Goal: Check status: Check status

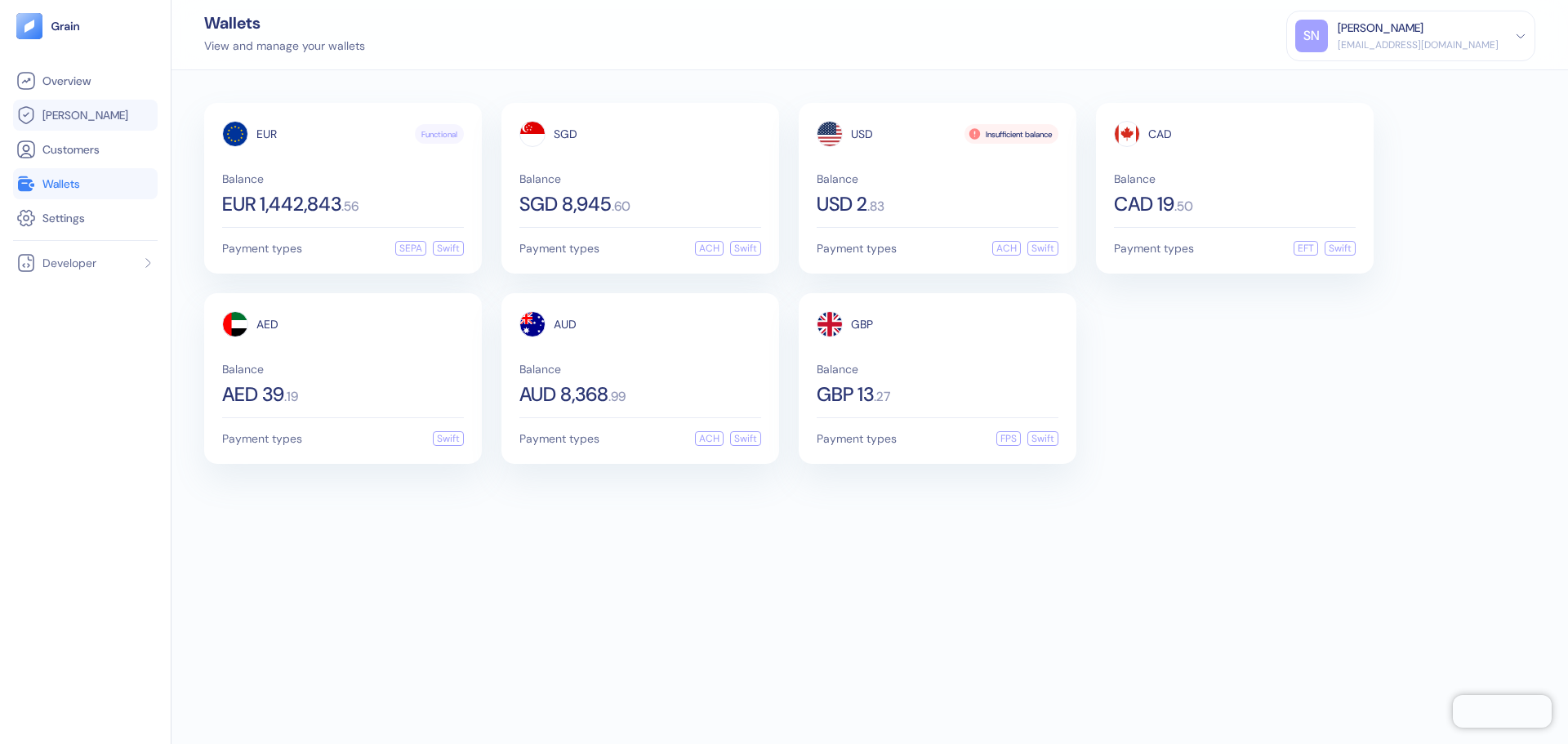
click at [85, 120] on link "[PERSON_NAME]" at bounding box center [85, 114] width 138 height 19
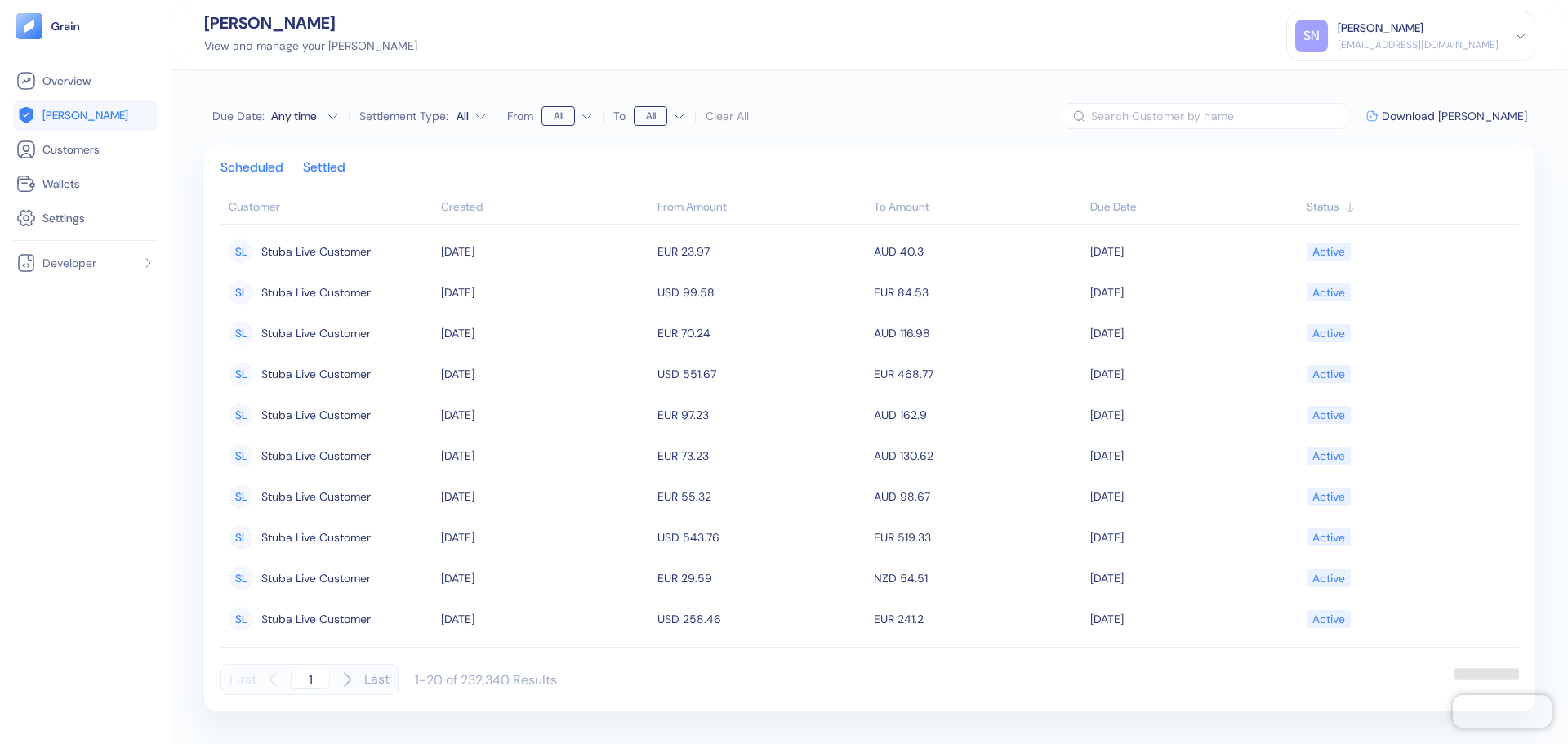
click at [313, 162] on div "Settled" at bounding box center [324, 173] width 42 height 23
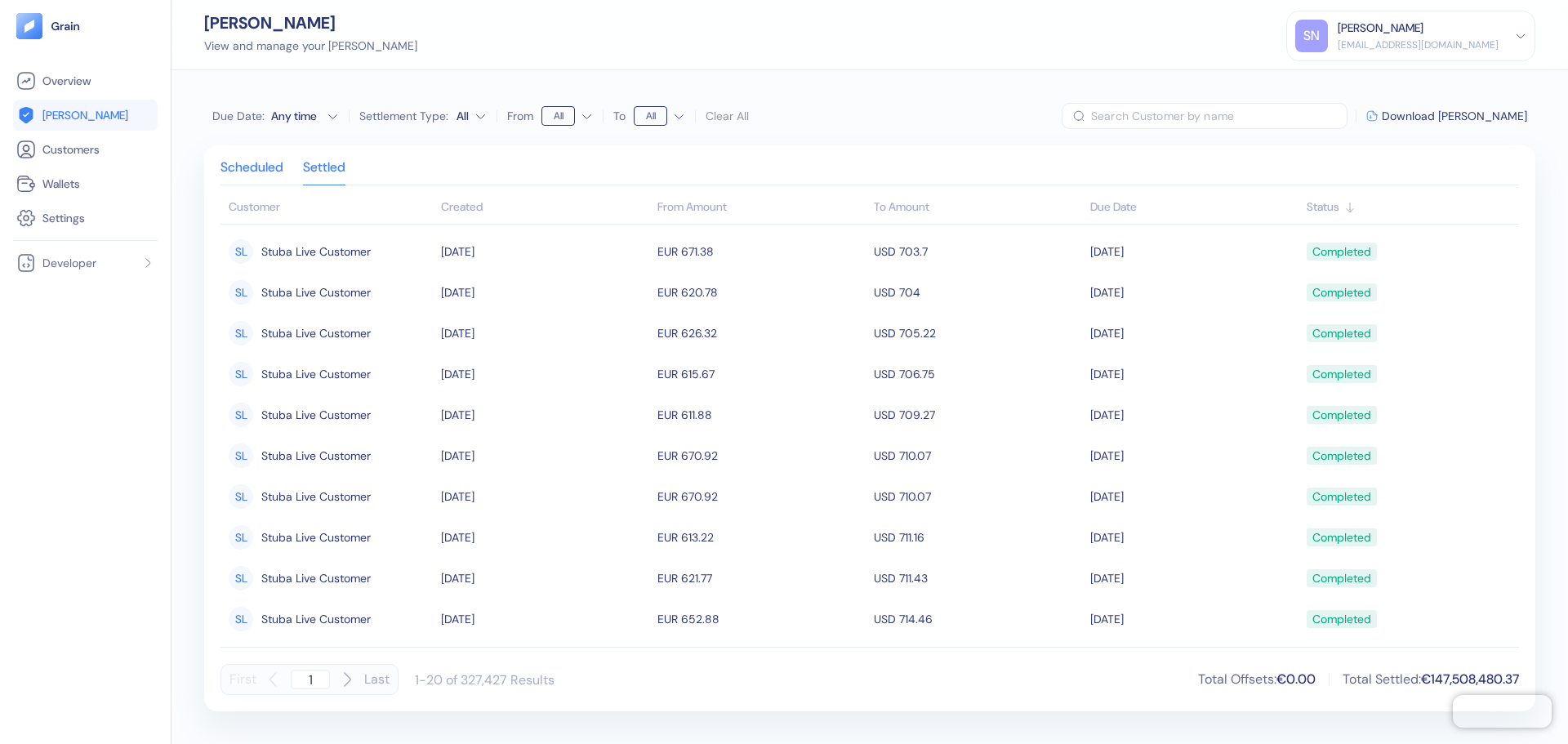
click at [238, 173] on div "Scheduled" at bounding box center [252, 173] width 63 height 23
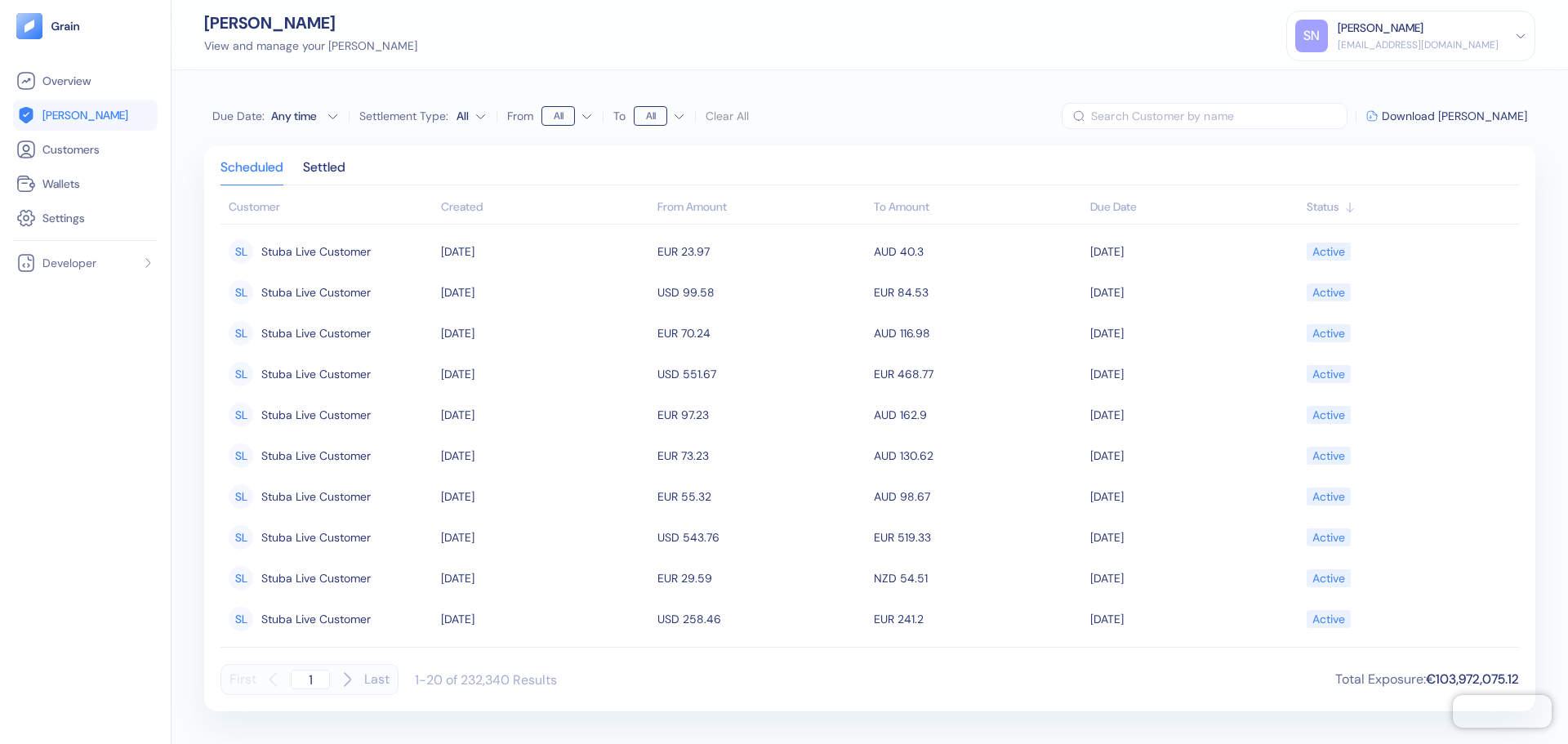
click at [1340, 122] on input "text" at bounding box center [1219, 115] width 257 height 26
click at [1249, 115] on input "text" at bounding box center [1219, 115] width 257 height 26
click at [107, 225] on link "Settings" at bounding box center [85, 217] width 138 height 19
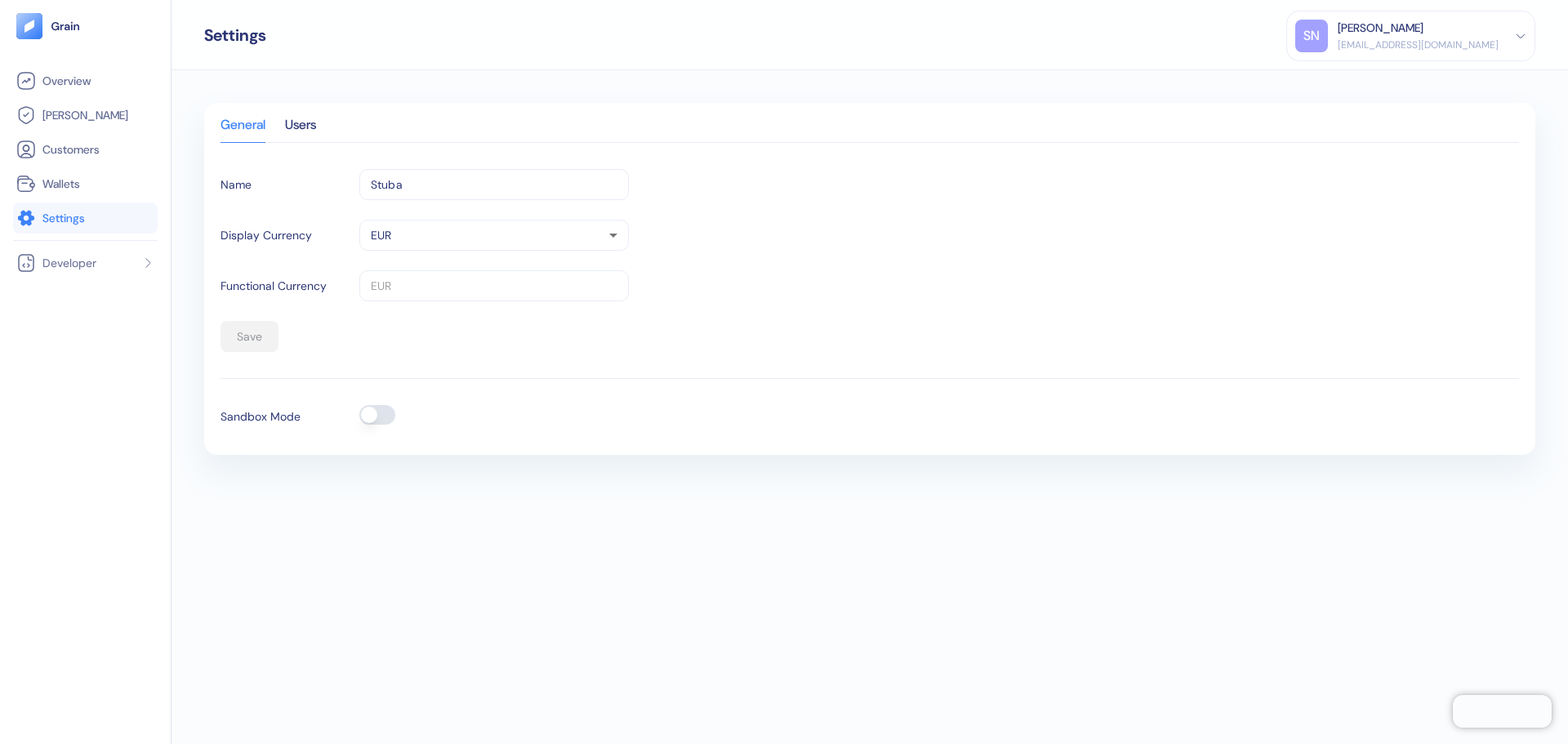
click at [373, 417] on button "button" at bounding box center [377, 414] width 36 height 19
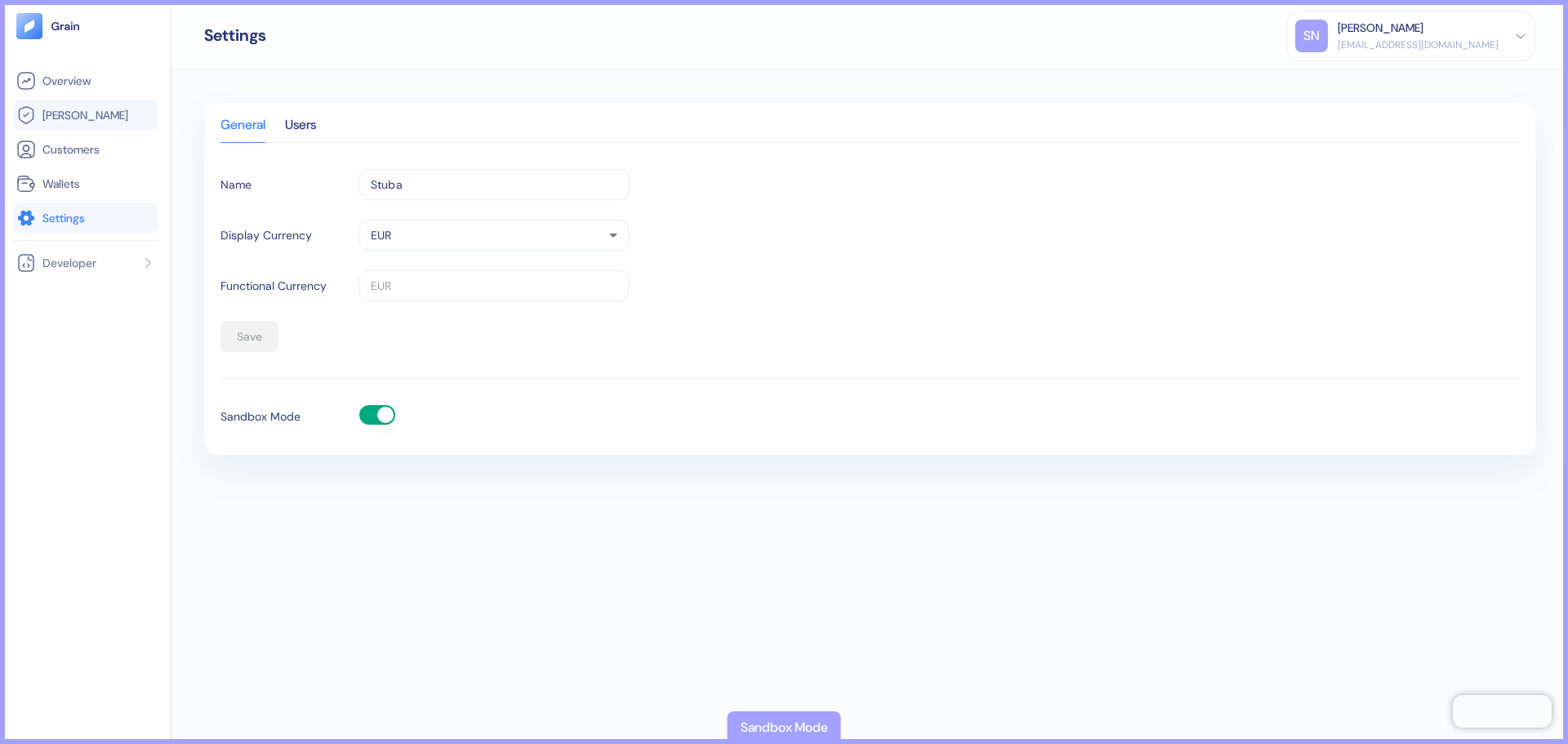
click at [87, 124] on link "[PERSON_NAME]" at bounding box center [85, 114] width 138 height 19
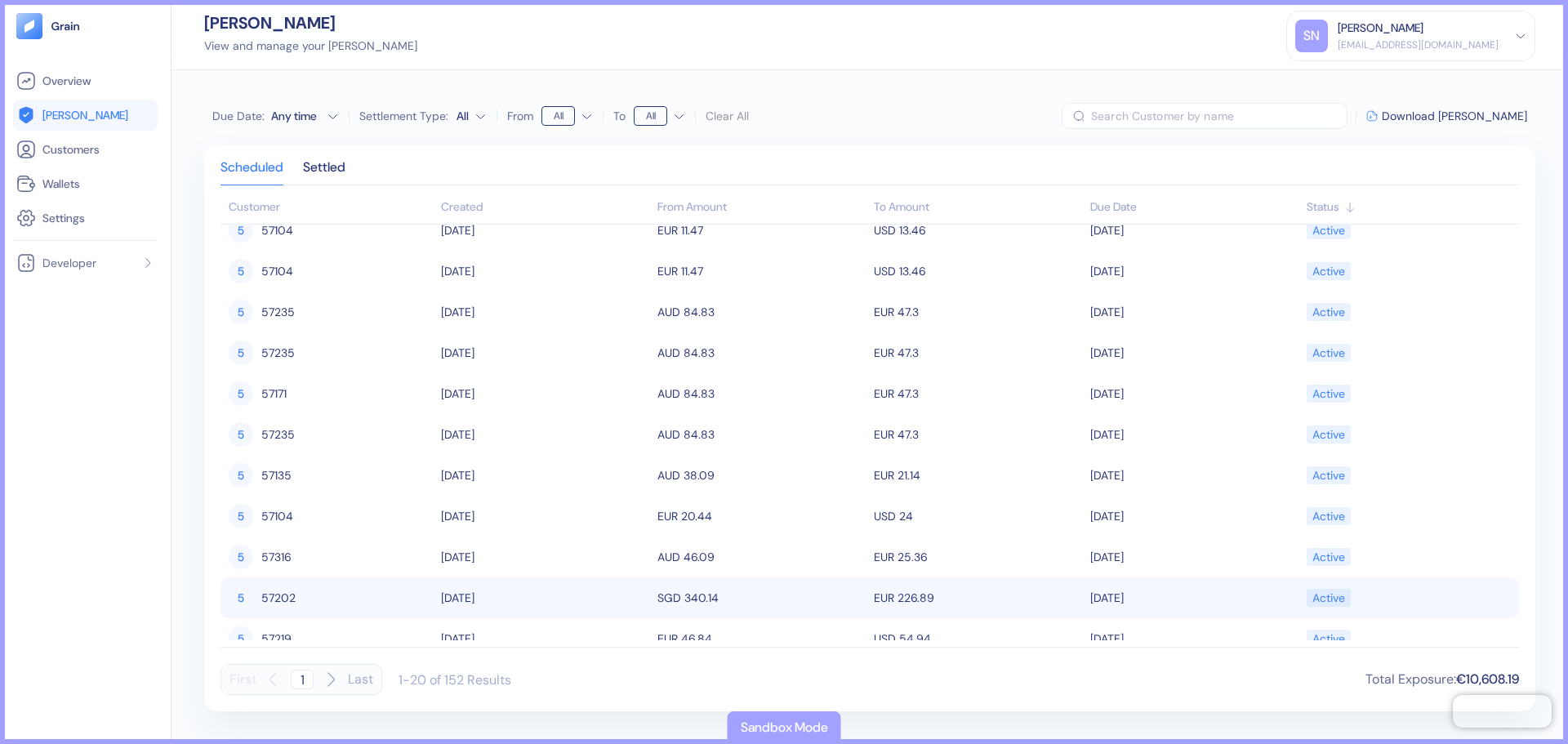
scroll to position [327, 0]
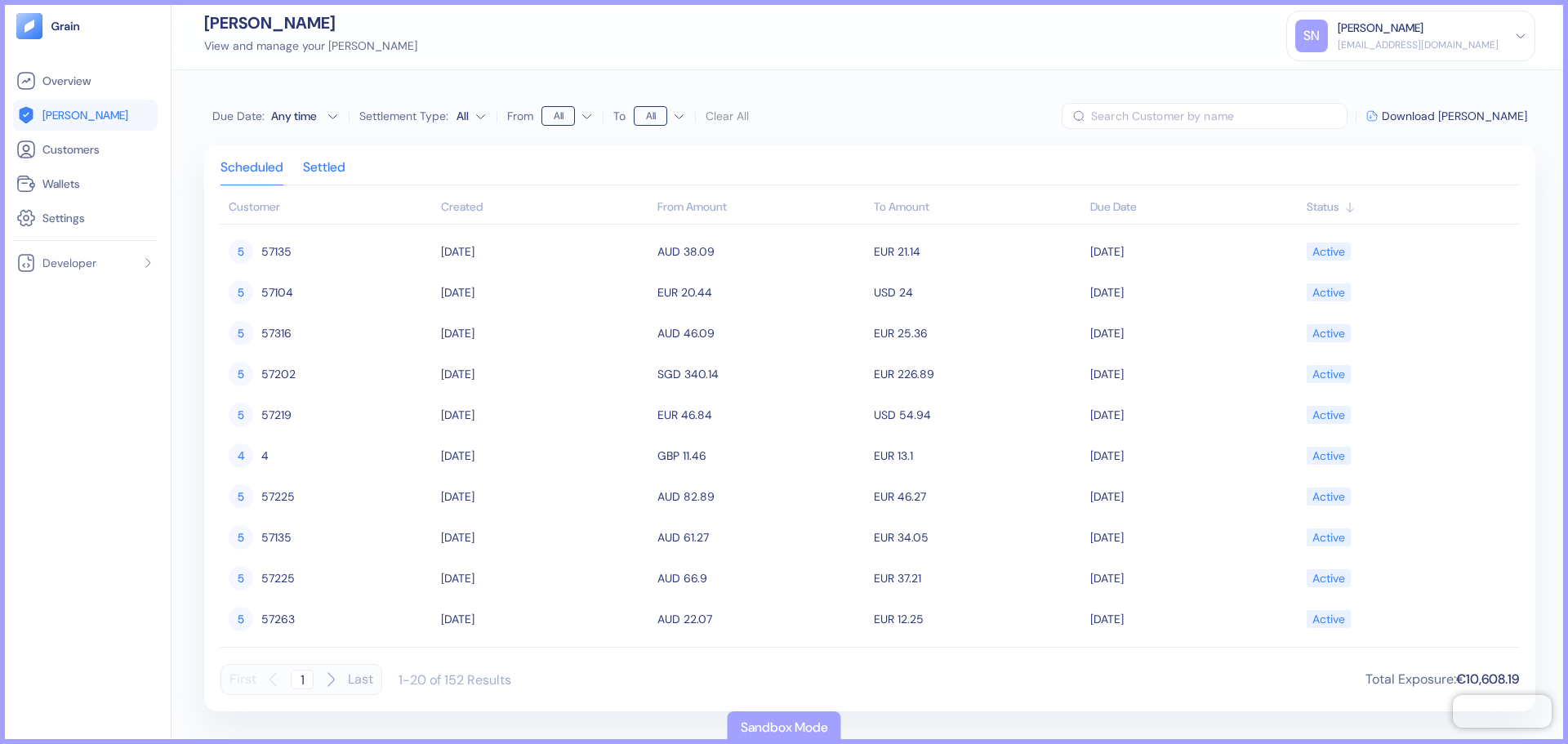
click at [316, 175] on div "Settled" at bounding box center [324, 173] width 42 height 23
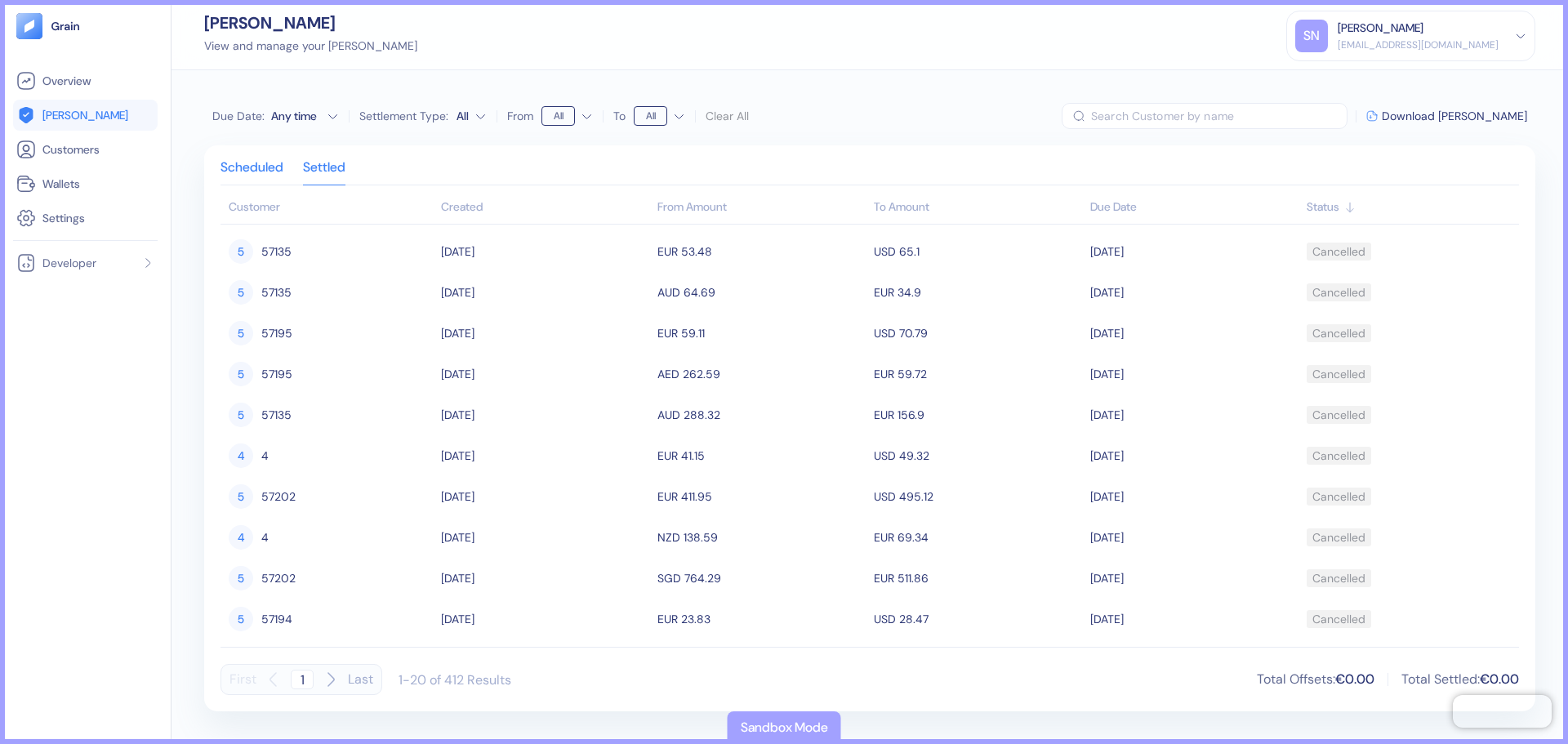
click at [248, 162] on div "Scheduled" at bounding box center [252, 173] width 63 height 23
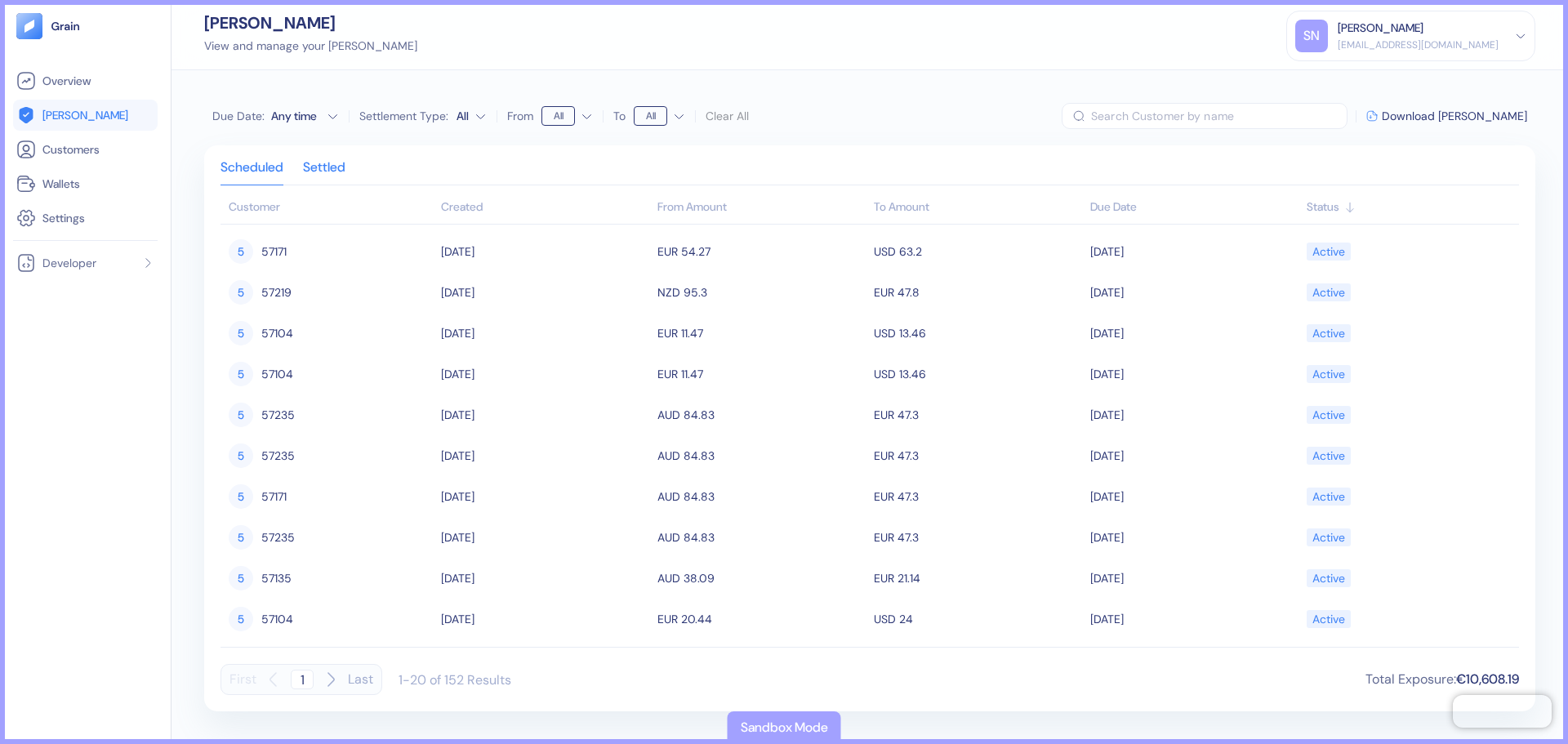
click at [323, 168] on div "Settled" at bounding box center [324, 173] width 42 height 23
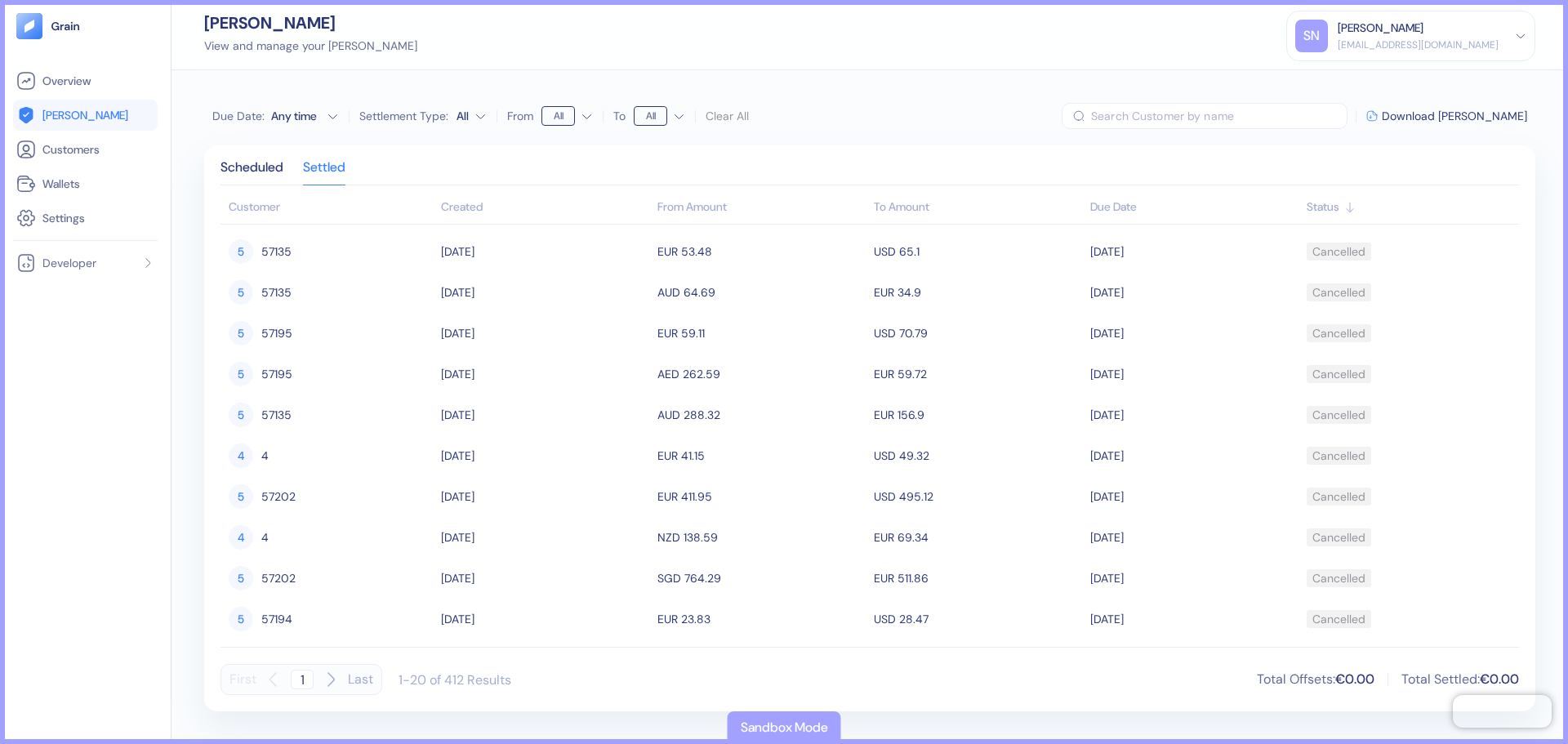
click at [474, 215] on div "Created" at bounding box center [545, 207] width 208 height 17
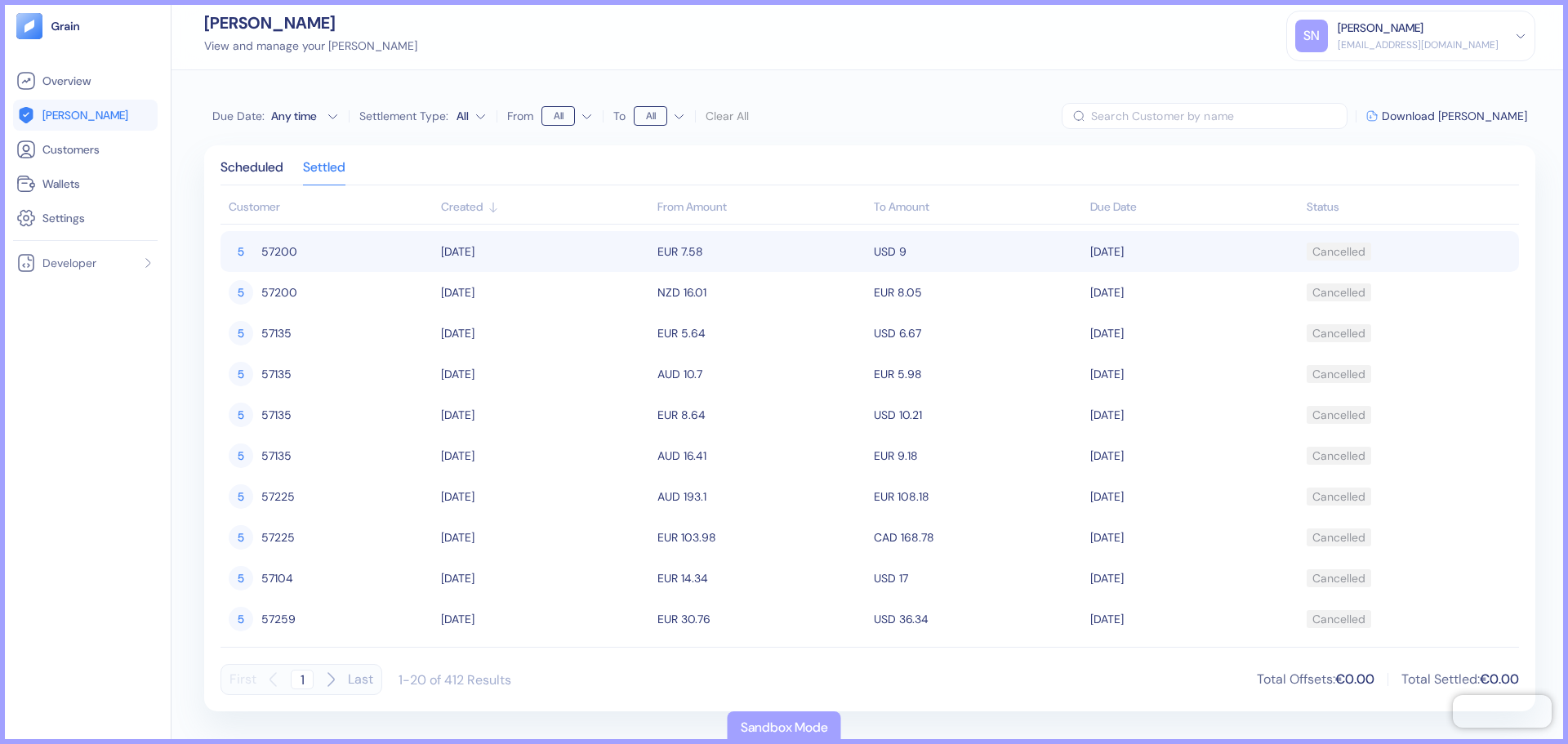
click at [359, 254] on div "5 57200" at bounding box center [331, 251] width 204 height 28
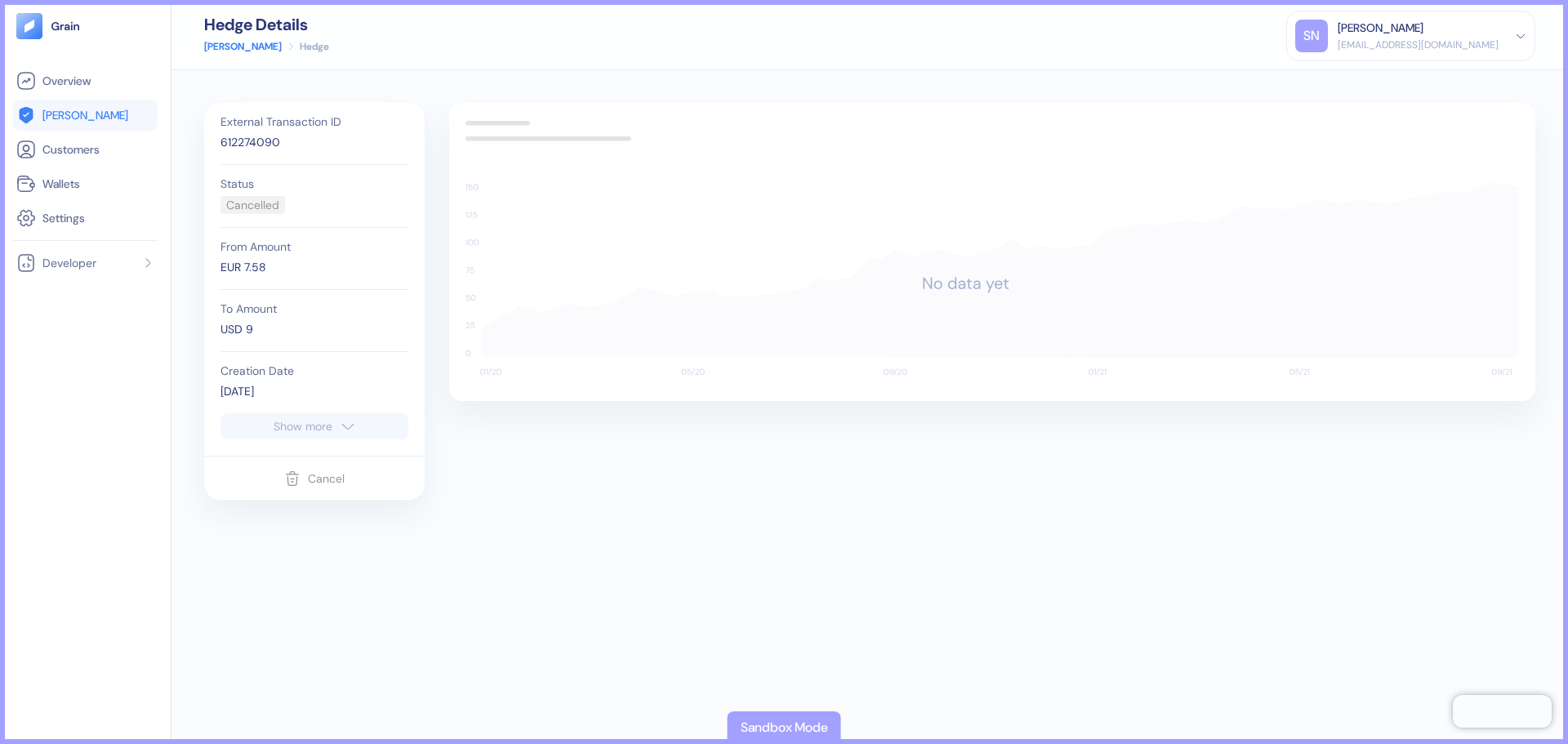
click at [268, 144] on div "612274090" at bounding box center [314, 142] width 188 height 17
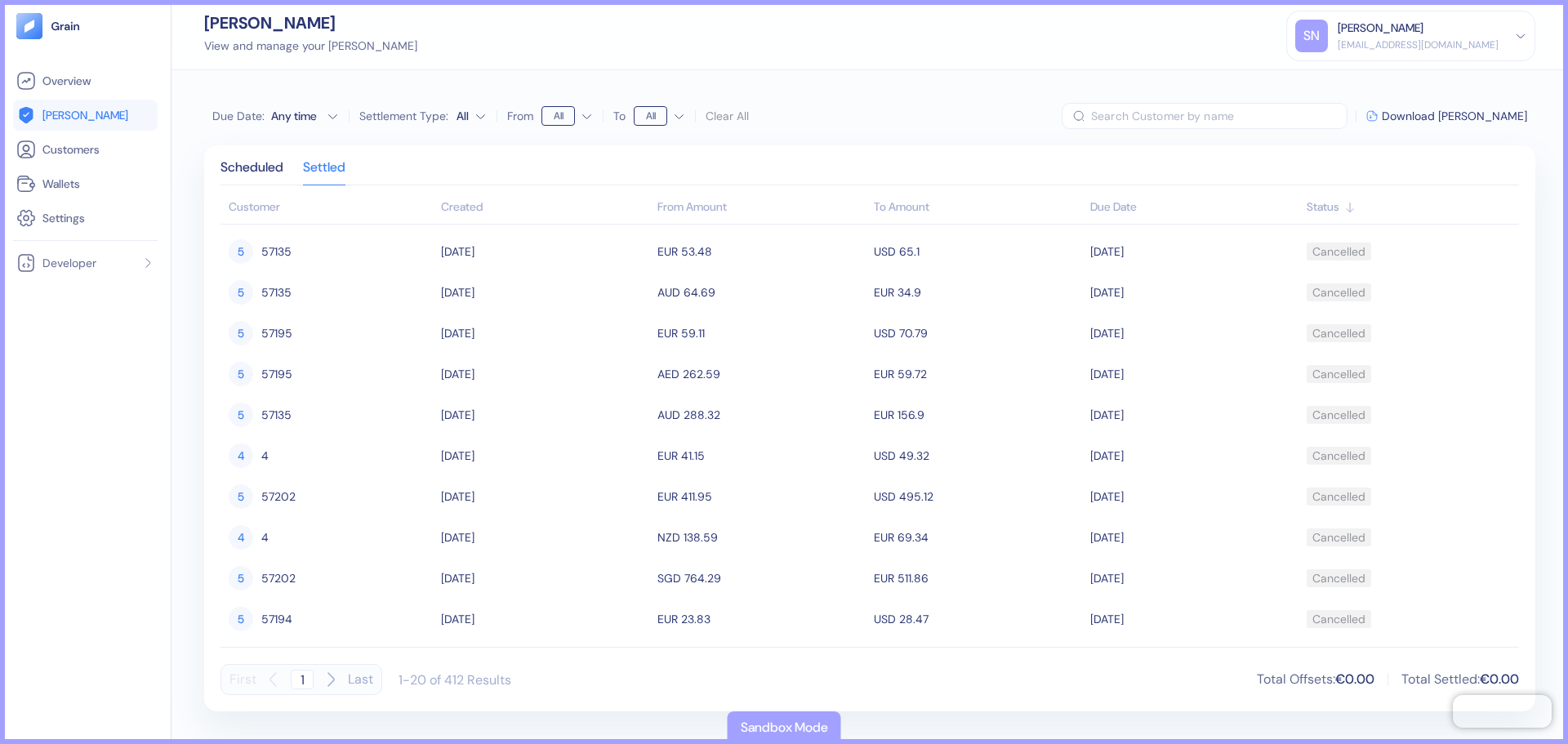
click at [451, 207] on div "Created" at bounding box center [545, 207] width 208 height 17
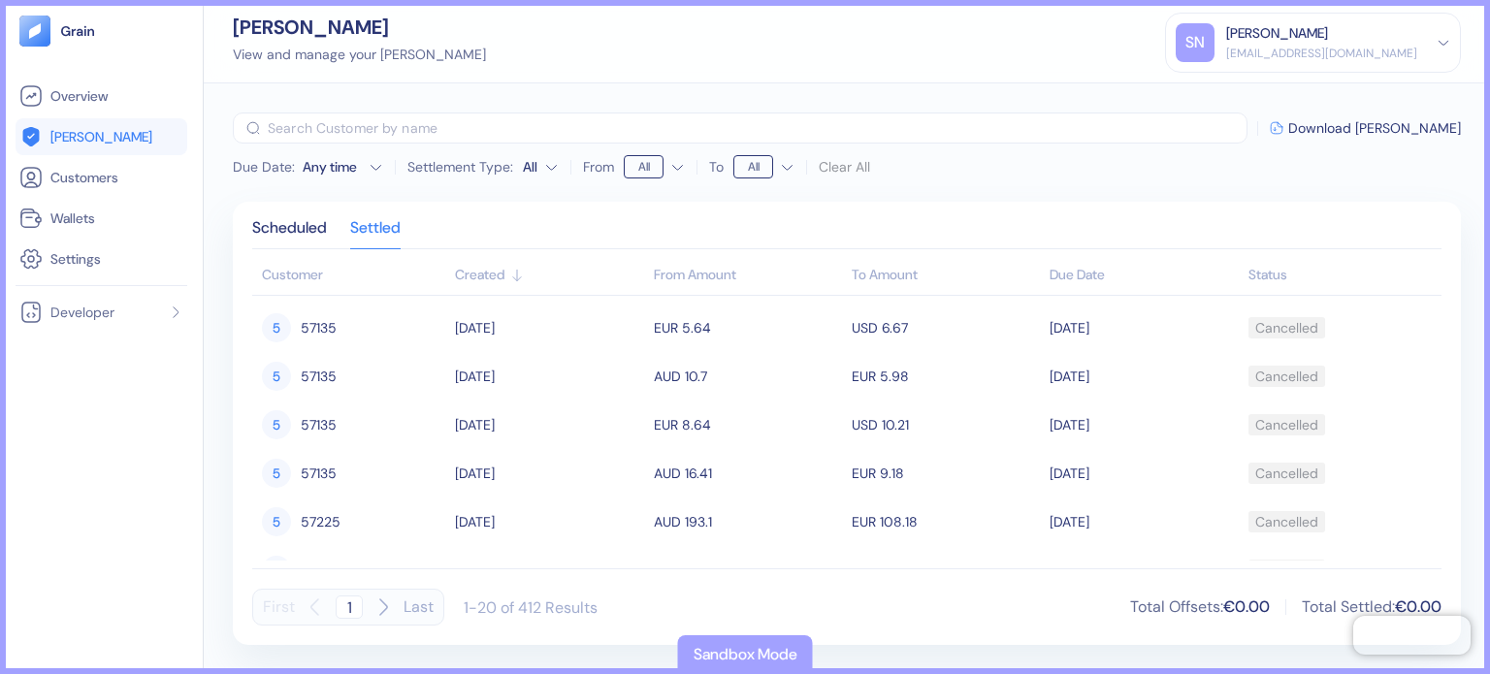
scroll to position [97, 0]
click at [316, 231] on div "Scheduled" at bounding box center [289, 234] width 75 height 27
